Goal: Communication & Community: Answer question/provide support

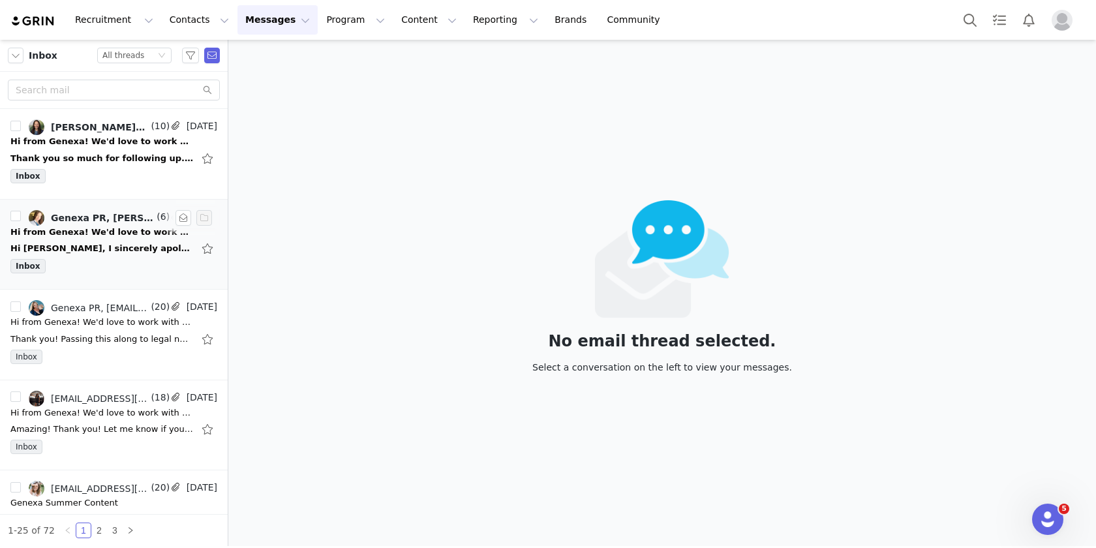
click at [81, 254] on div "Hi [PERSON_NAME], I sincerely apologize for the delay in getting back to you, t…" at bounding box center [101, 248] width 183 height 13
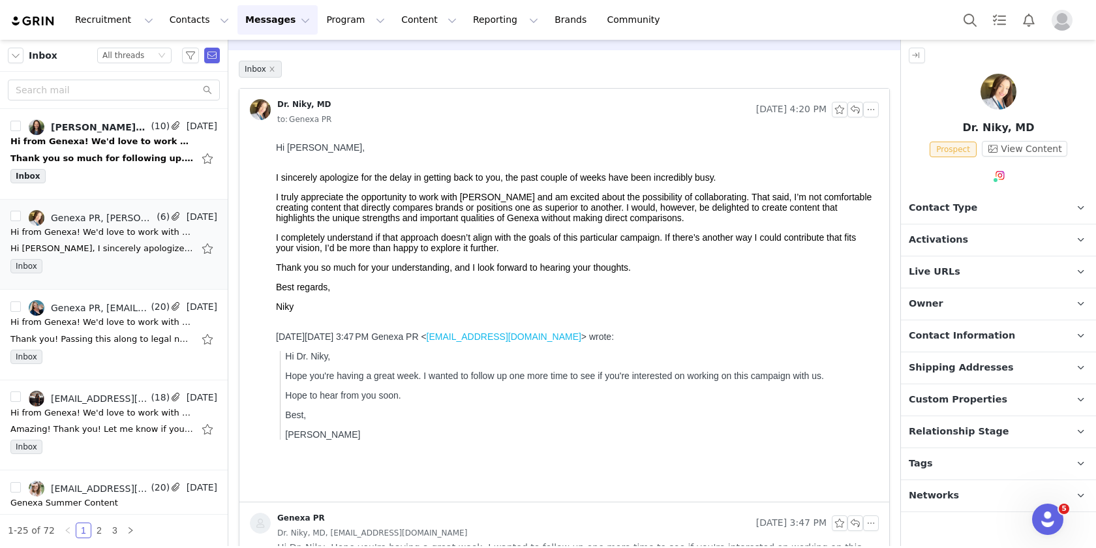
scroll to position [25, 0]
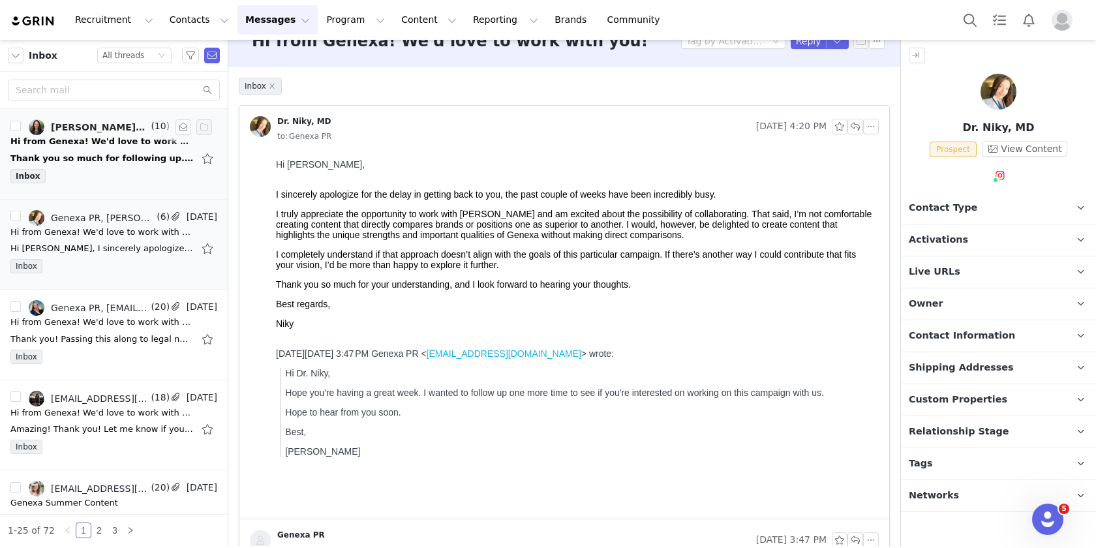
click at [145, 170] on div "Inbox" at bounding box center [113, 179] width 207 height 20
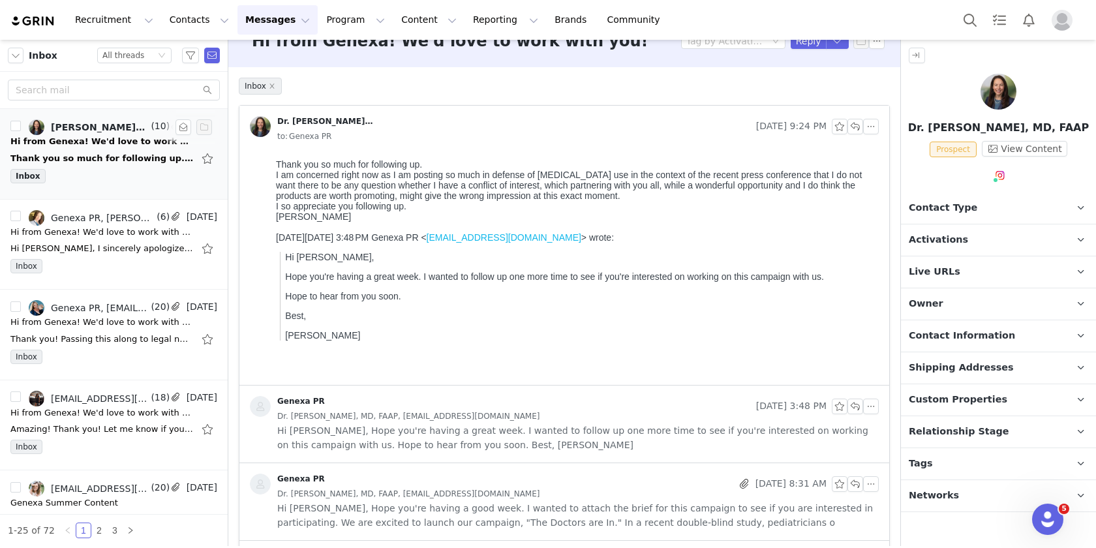
scroll to position [0, 0]
click at [145, 245] on div "Hi [PERSON_NAME], I sincerely apologize for the delay in getting back to you, t…" at bounding box center [101, 248] width 183 height 13
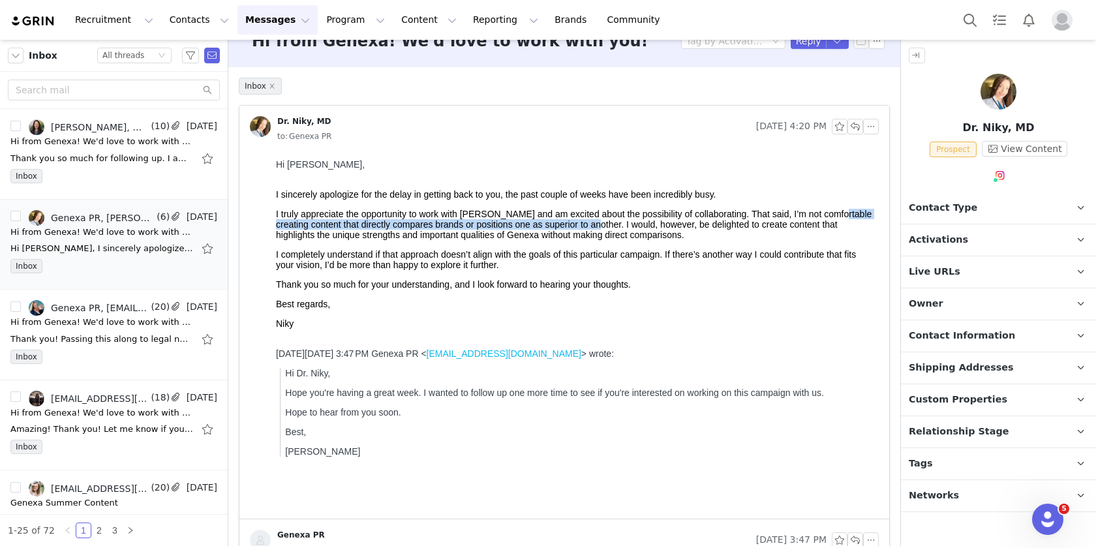
drag, startPoint x: 274, startPoint y: 229, endPoint x: 630, endPoint y: 229, distance: 356.2
click at [630, 229] on html "Hi [PERSON_NAME], I sincerely apologize for the delay in getting back to you, t…" at bounding box center [575, 336] width 608 height 365
copy p "creating content that directly compares brands or positions one as superior to …"
click at [108, 163] on div "Thank you so much for following up. I am concerned right now as I am posting so…" at bounding box center [101, 158] width 183 height 13
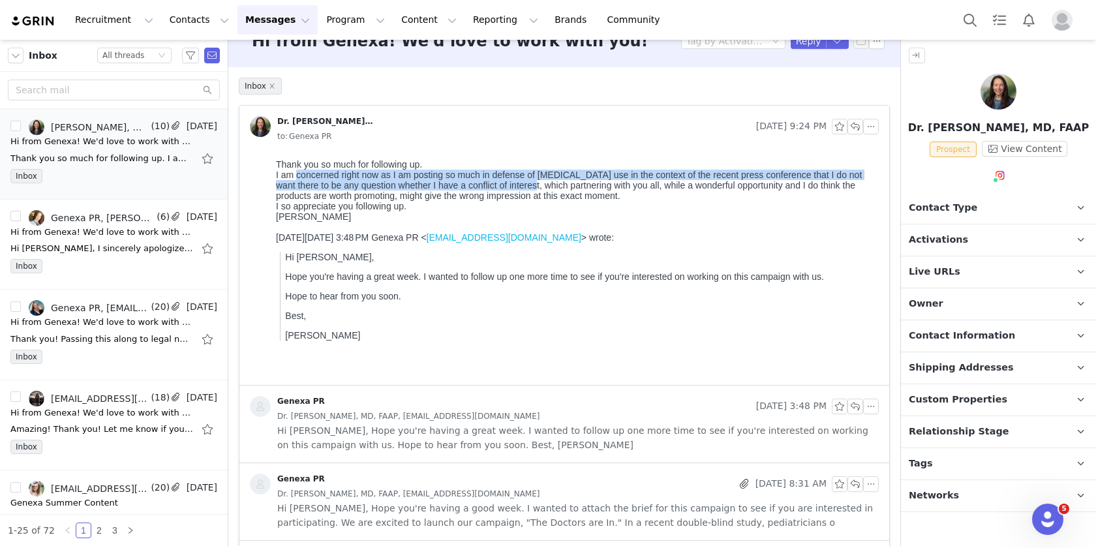
drag, startPoint x: 296, startPoint y: 177, endPoint x: 543, endPoint y: 189, distance: 248.2
click at [543, 189] on div "I am concerned right now as I am posting so much in defense of [MEDICAL_DATA] u…" at bounding box center [575, 185] width 598 height 31
copy div "concerned right now as I am posting so much in defense of [MEDICAL_DATA] use in…"
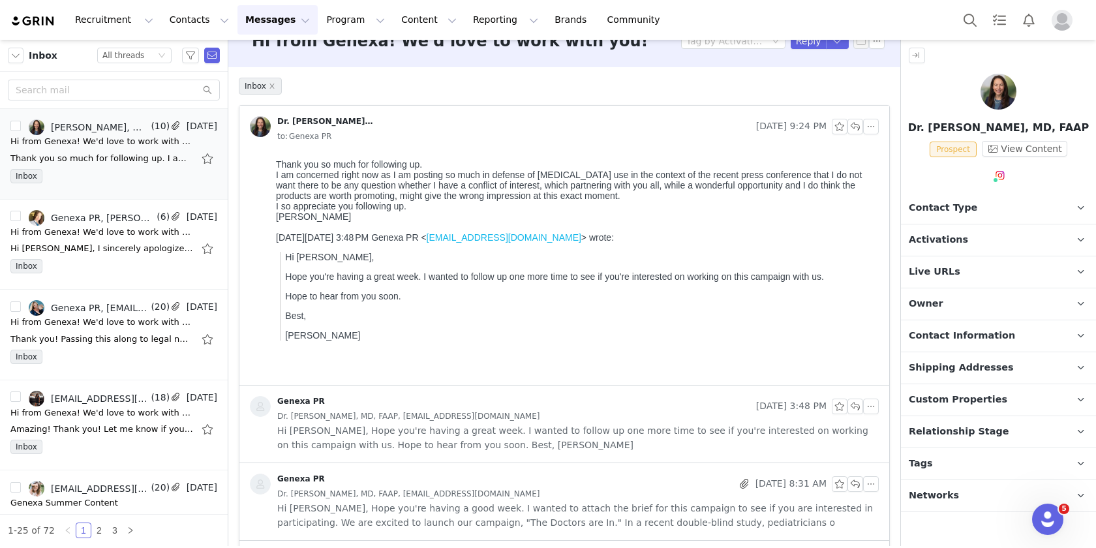
click at [650, 234] on body "Thank you so much for following up. I am concerned right now as I am posting so…" at bounding box center [575, 267] width 598 height 217
click at [828, 42] on button "button" at bounding box center [837, 41] width 23 height 16
click at [819, 85] on li "Reply All" at bounding box center [814, 85] width 55 height 21
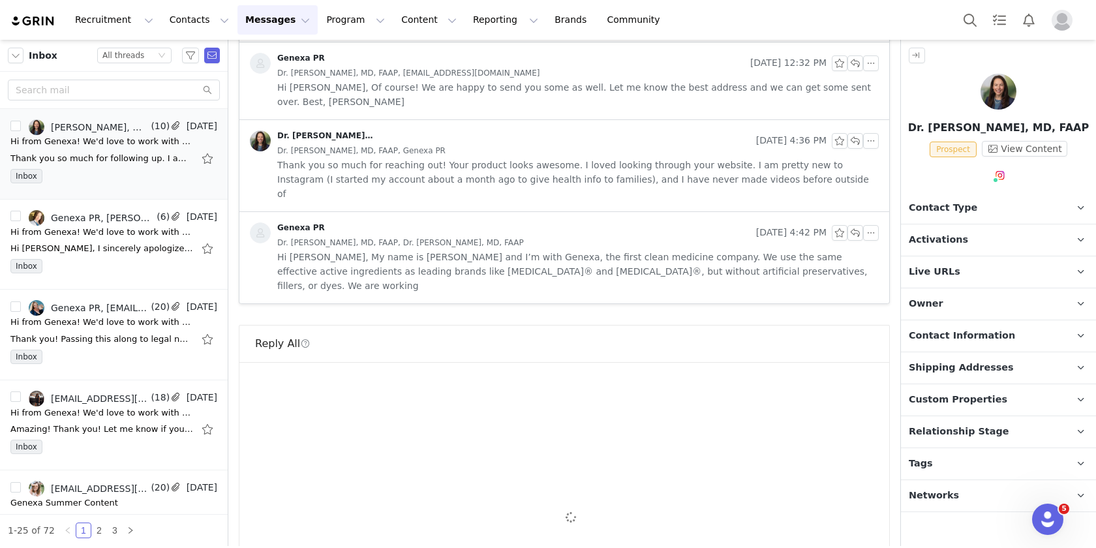
click at [391, 417] on button "Underline" at bounding box center [382, 426] width 22 height 18
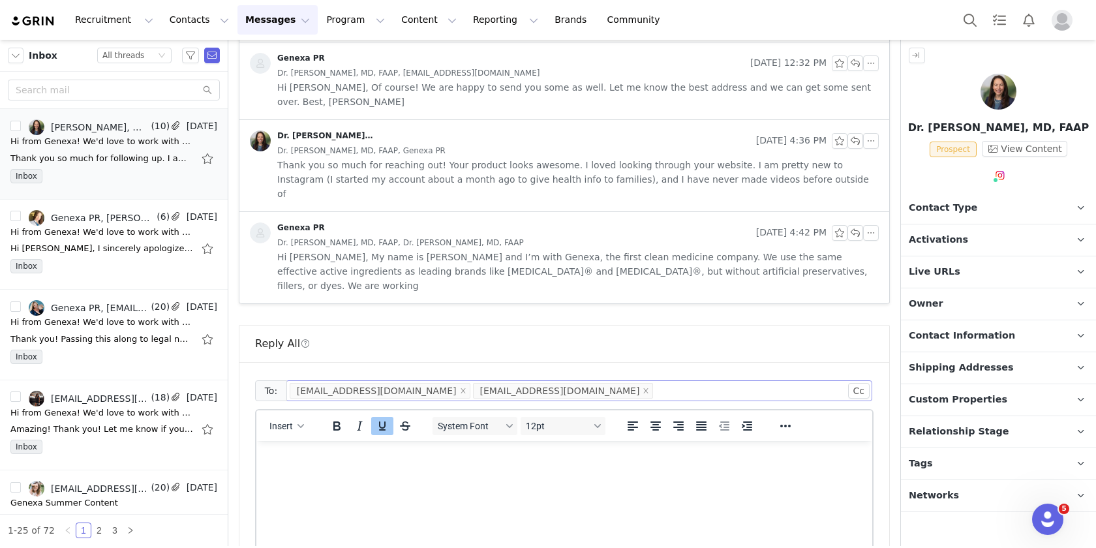
scroll to position [0, 0]
click at [408, 383] on li "[EMAIL_ADDRESS][DOMAIN_NAME]" at bounding box center [380, 391] width 181 height 16
click at [383, 421] on icon "Underline" at bounding box center [382, 425] width 7 height 9
click at [352, 476] on html at bounding box center [564, 458] width 616 height 35
click at [461, 388] on icon "icon: close" at bounding box center [463, 390] width 5 height 5
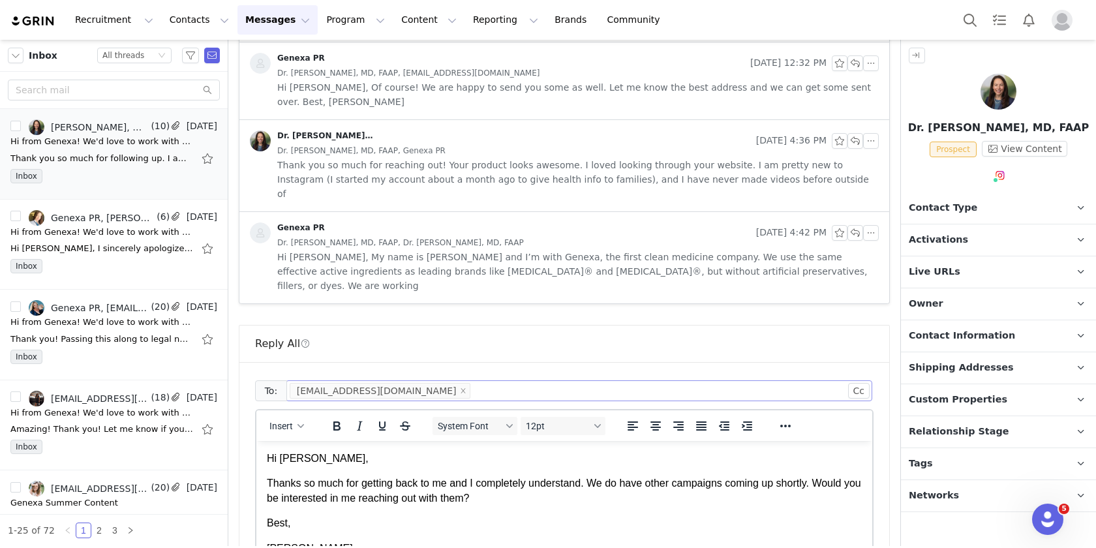
drag, startPoint x: 352, startPoint y: 547, endPoint x: 217, endPoint y: 434, distance: 175.9
click at [256, 441] on html "Hi [PERSON_NAME], Thanks so much for getting back to me and I completely unders…" at bounding box center [564, 503] width 616 height 125
copy body "Hi [PERSON_NAME], Thanks so much for getting back to me and I completely unders…"
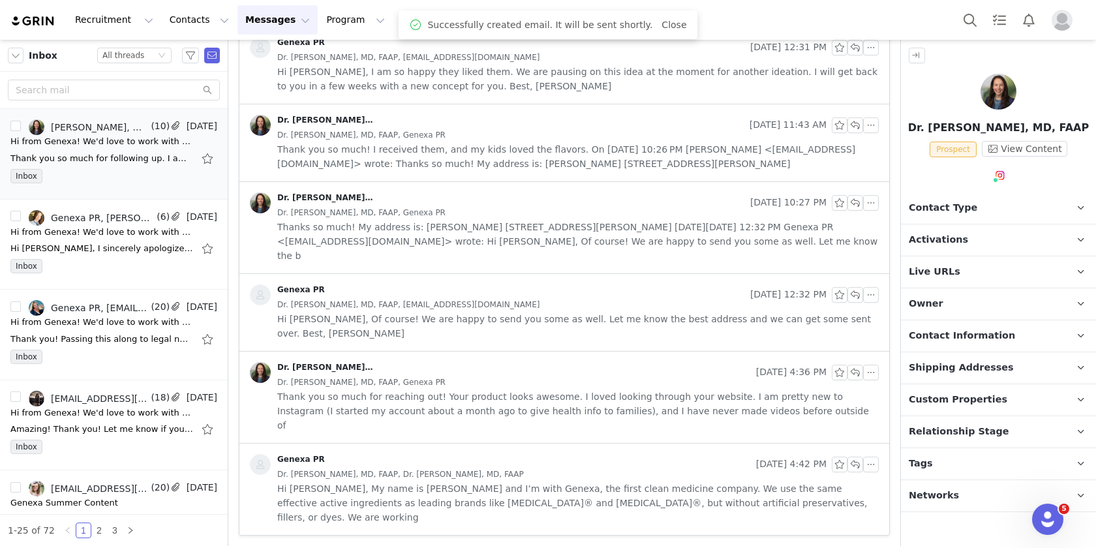
scroll to position [573, 0]
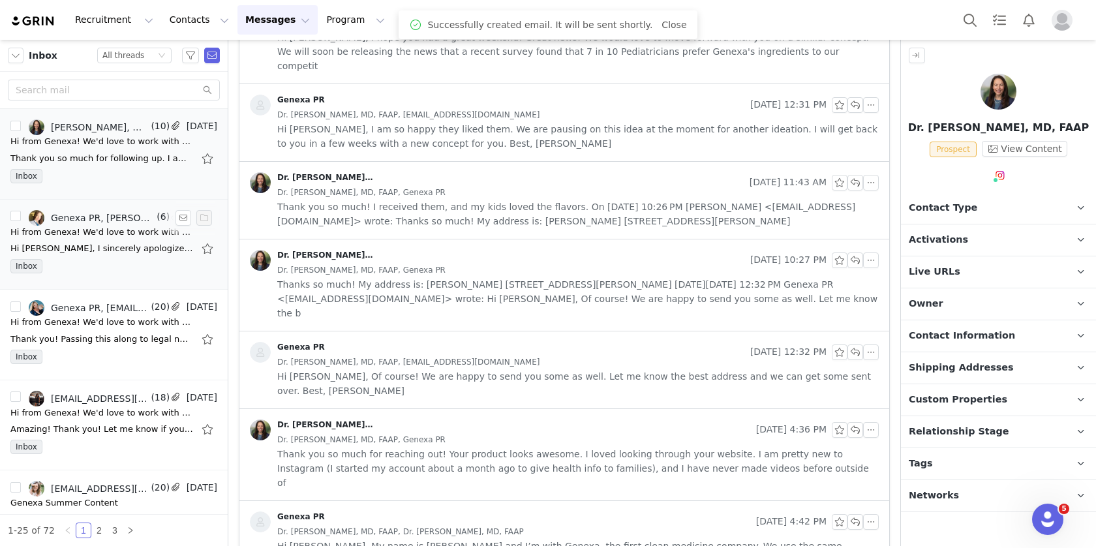
click at [113, 248] on div "Hi [PERSON_NAME], I sincerely apologize for the delay in getting back to you, t…" at bounding box center [101, 248] width 183 height 13
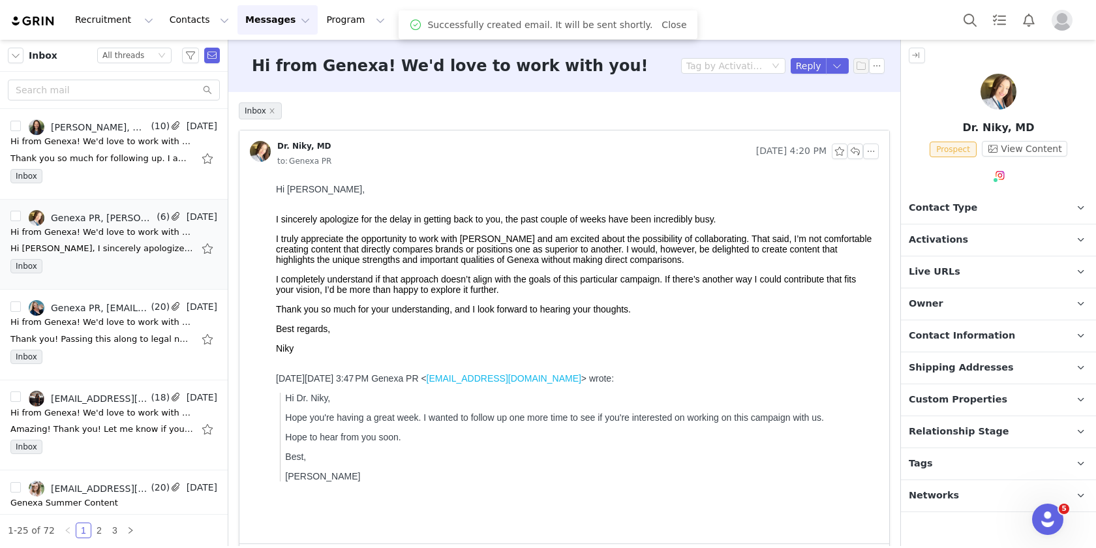
scroll to position [0, 0]
click at [826, 63] on button "button" at bounding box center [837, 66] width 23 height 16
click at [822, 105] on li "Reply All" at bounding box center [814, 110] width 55 height 21
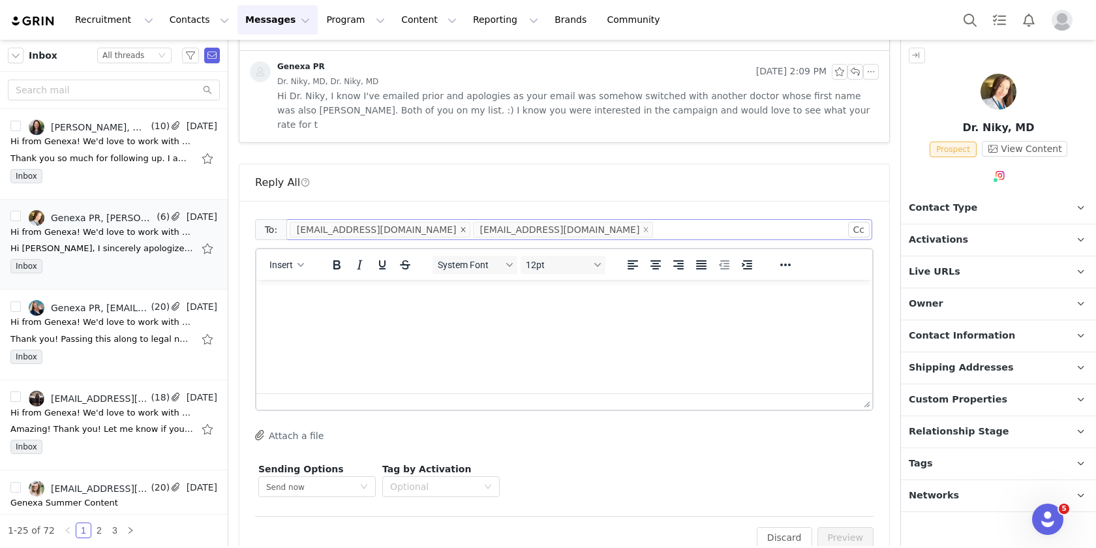
click at [460, 226] on icon "icon: close" at bounding box center [463, 229] width 7 height 7
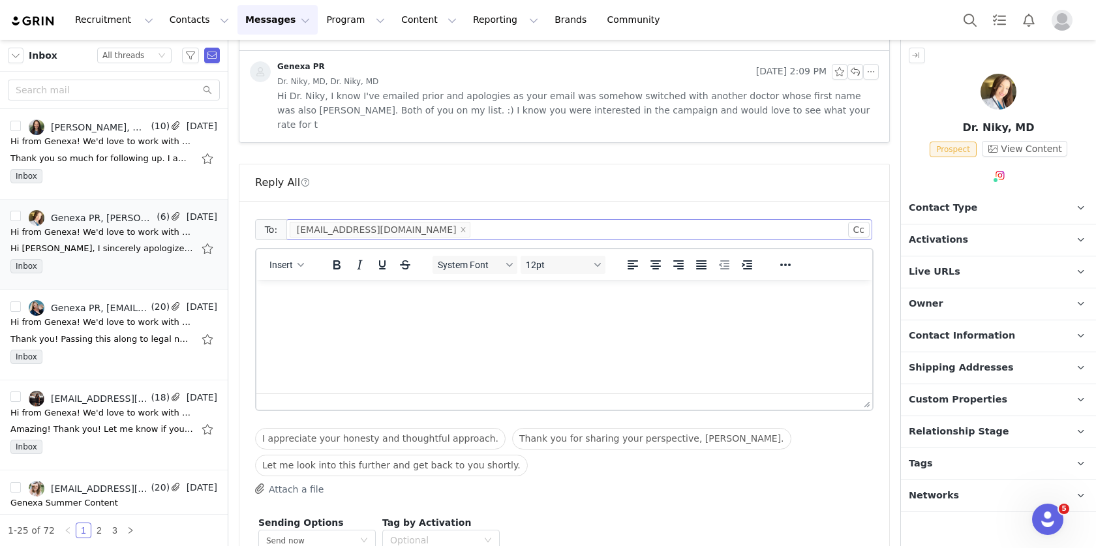
click at [345, 305] on html at bounding box center [564, 297] width 616 height 35
paste body "Rich Text Area. Press ALT-0 for help."
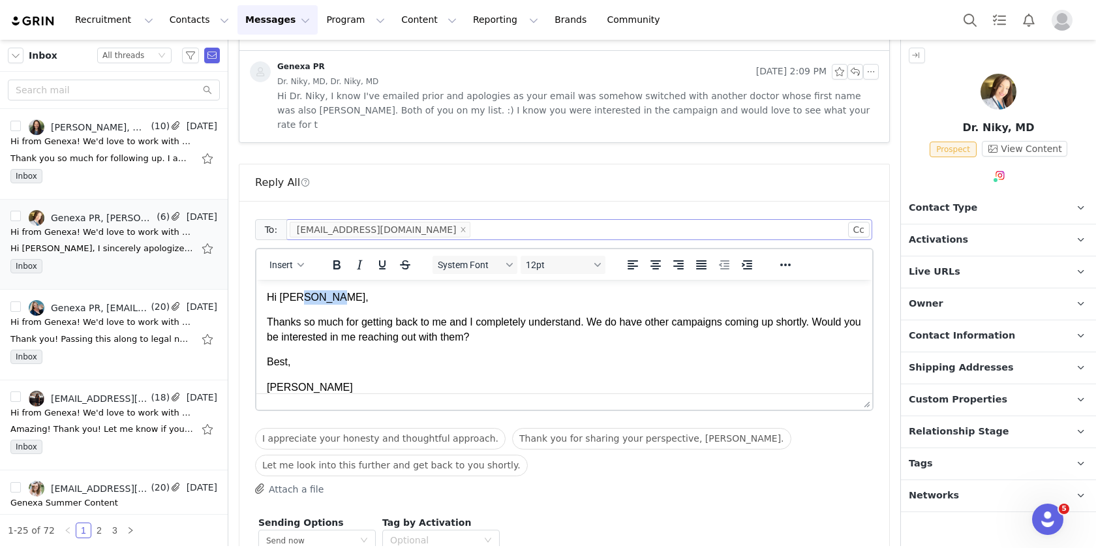
drag, startPoint x: 331, startPoint y: 296, endPoint x: 298, endPoint y: 298, distance: 32.7
click at [298, 298] on p "Hi [PERSON_NAME]," at bounding box center [564, 297] width 595 height 14
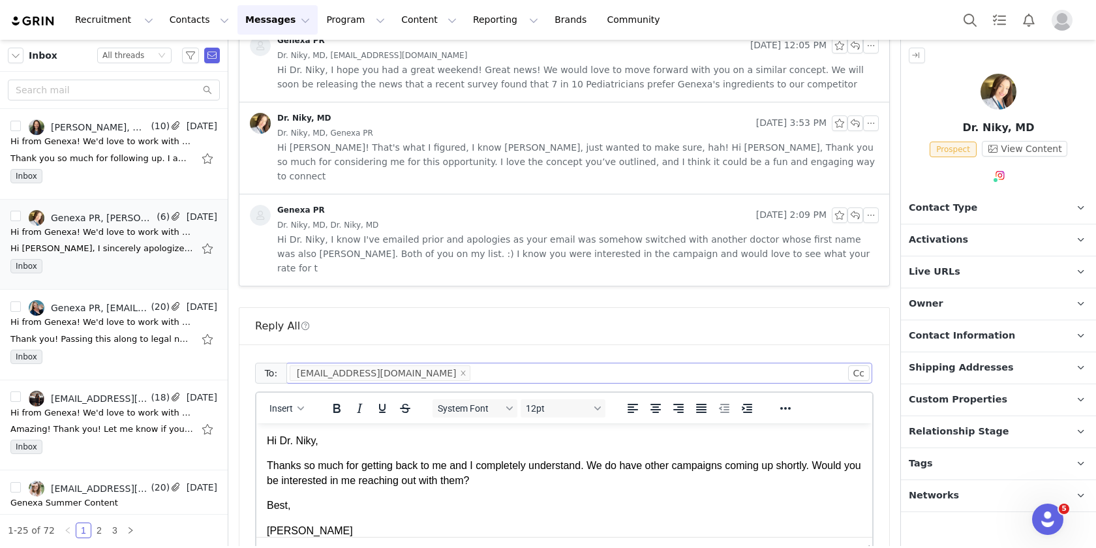
scroll to position [699, 0]
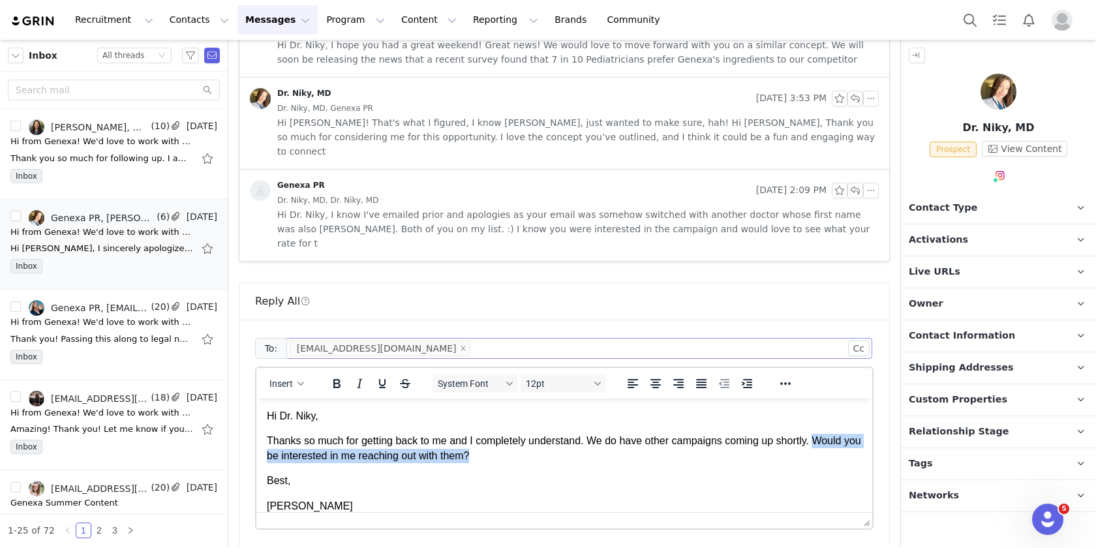
drag, startPoint x: 565, startPoint y: 460, endPoint x: 254, endPoint y: 456, distance: 311.2
click at [256, 456] on html "Hi Dr. [PERSON_NAME], Thanks so much for getting back to me and I completely un…" at bounding box center [564, 461] width 616 height 125
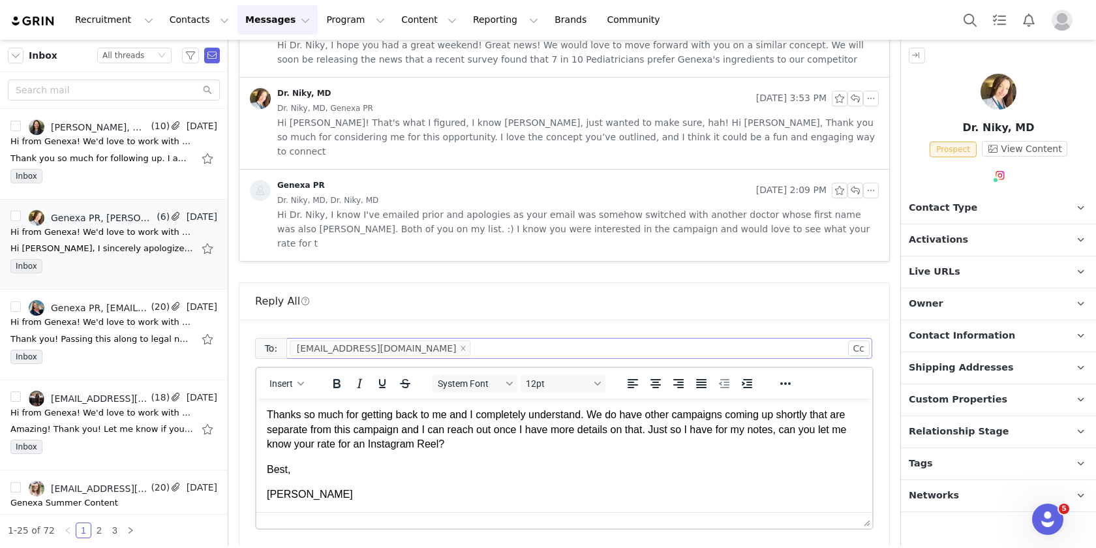
scroll to position [872, 0]
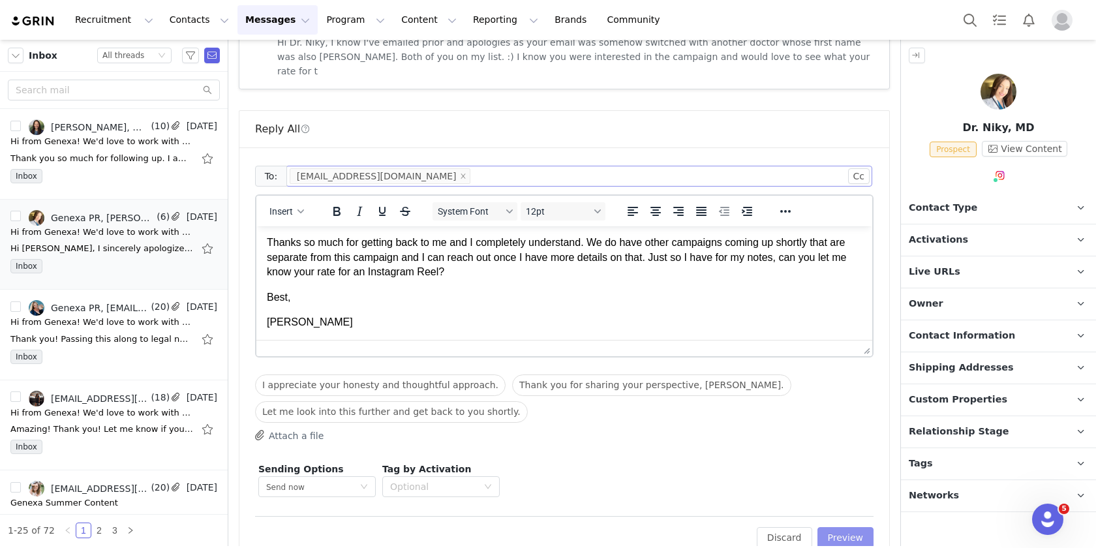
click at [855, 527] on button "Preview" at bounding box center [845, 537] width 57 height 21
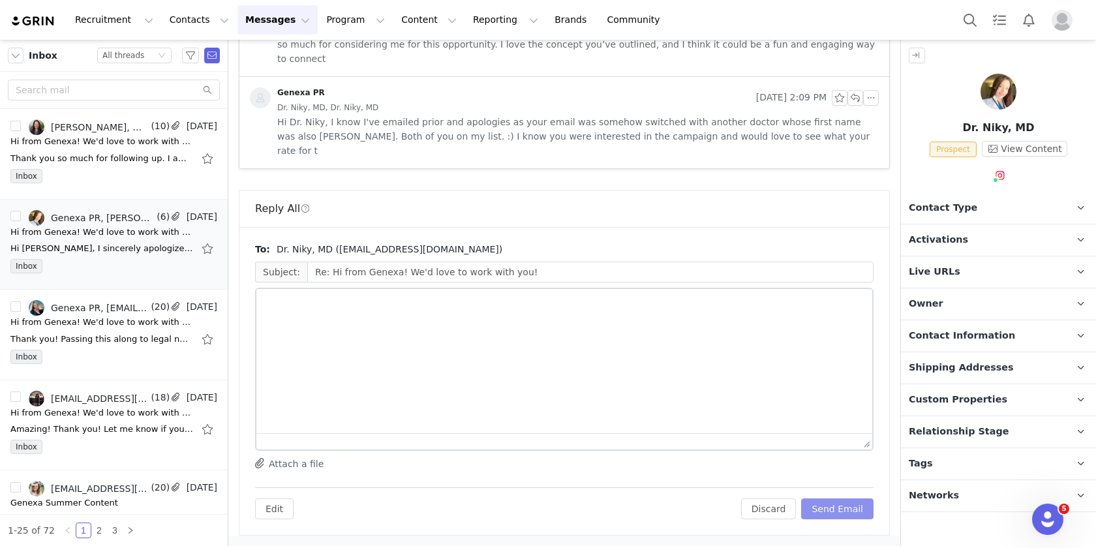
scroll to position [763, 0]
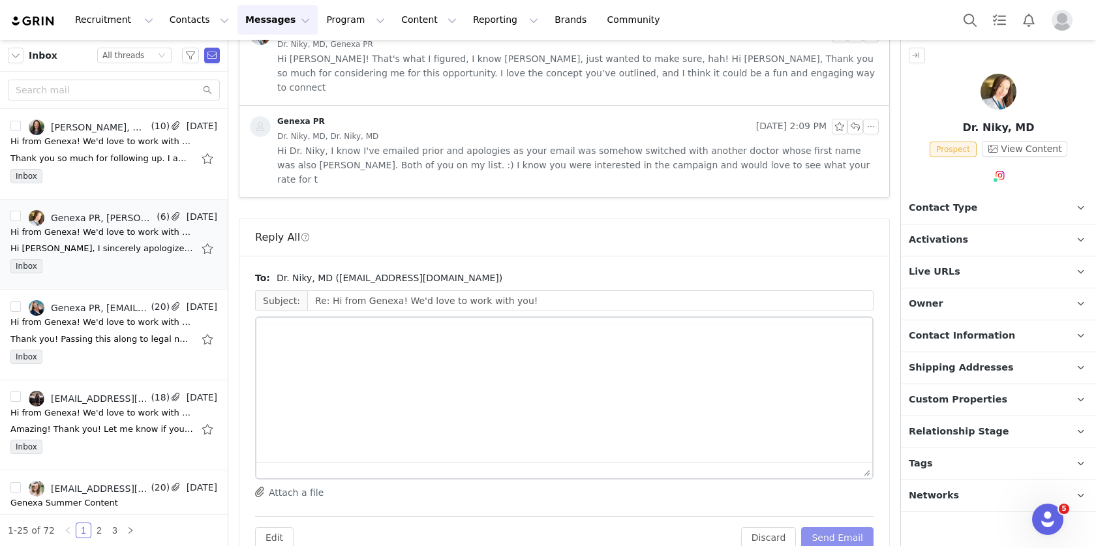
click at [836, 527] on button "Send Email" at bounding box center [837, 537] width 72 height 21
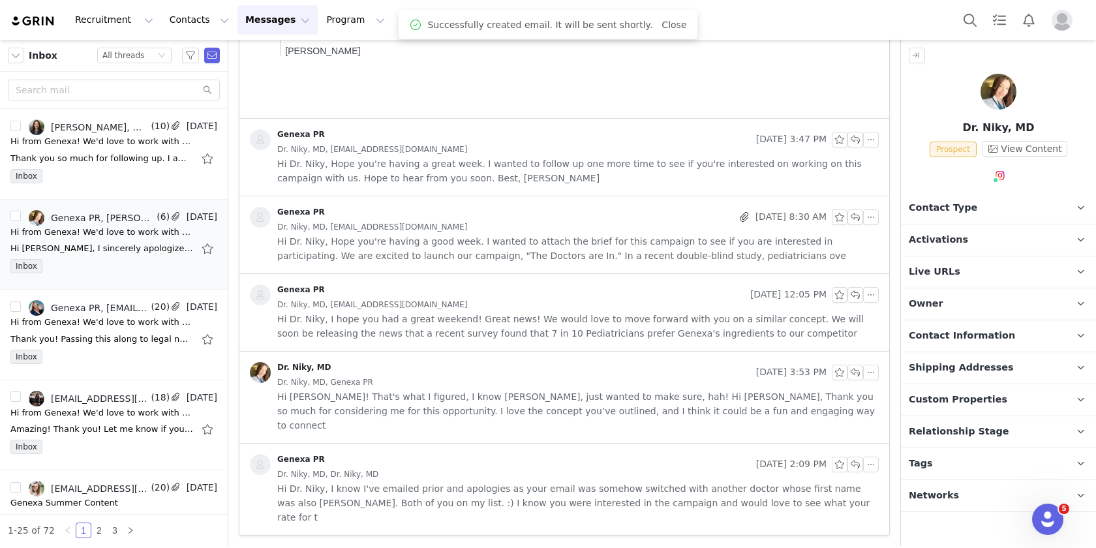
scroll to position [397, 0]
